Goal: Find specific page/section: Find specific page/section

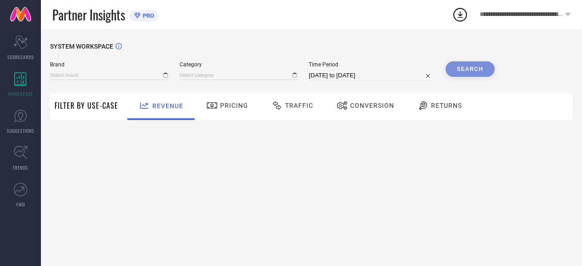
type input "[PERSON_NAME]"
type input "All"
